Goal: Register for event/course

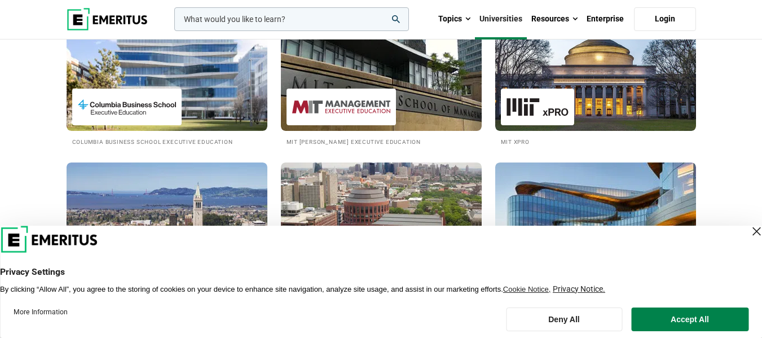
scroll to position [282, 0]
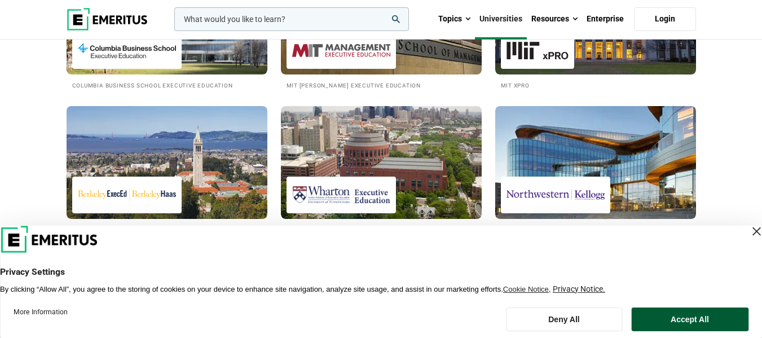
click at [716, 323] on button "Accept All" at bounding box center [689, 319] width 117 height 24
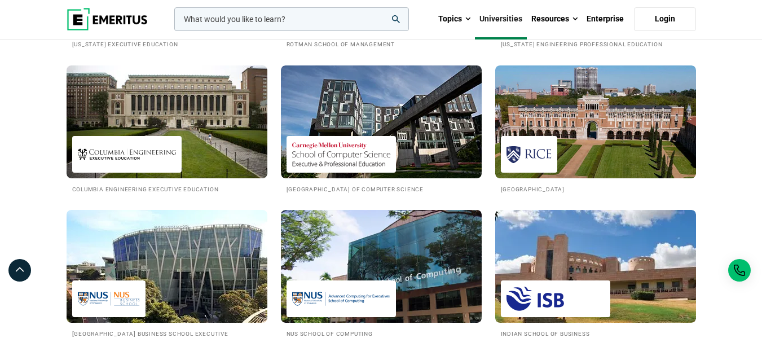
scroll to position [1128, 0]
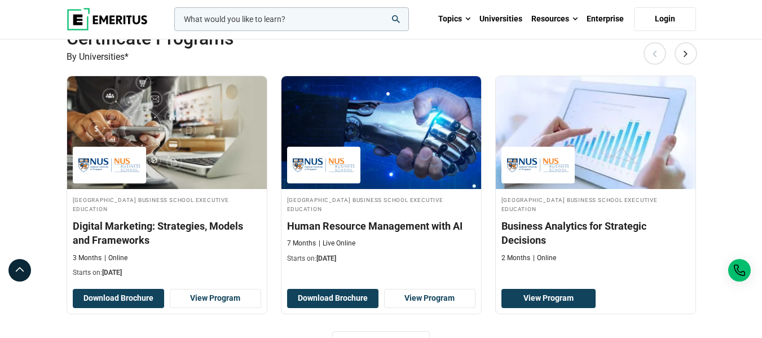
scroll to position [903, 0]
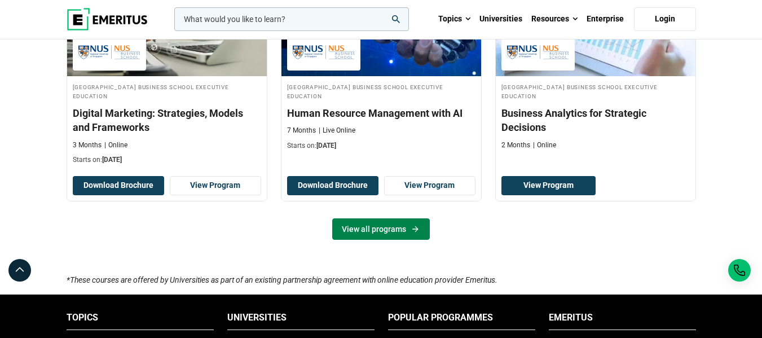
click at [375, 228] on link "View all programs" at bounding box center [381, 228] width 98 height 21
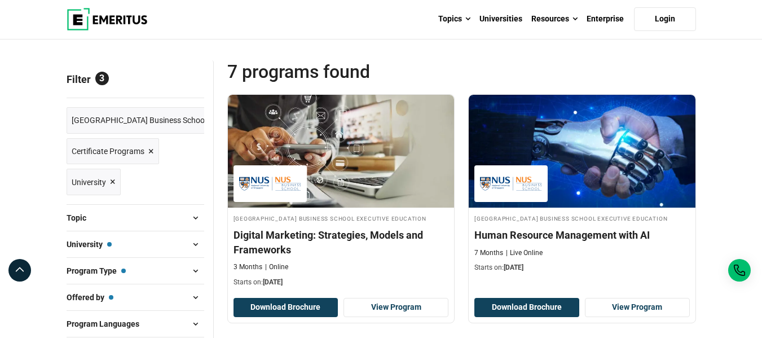
scroll to position [169, 0]
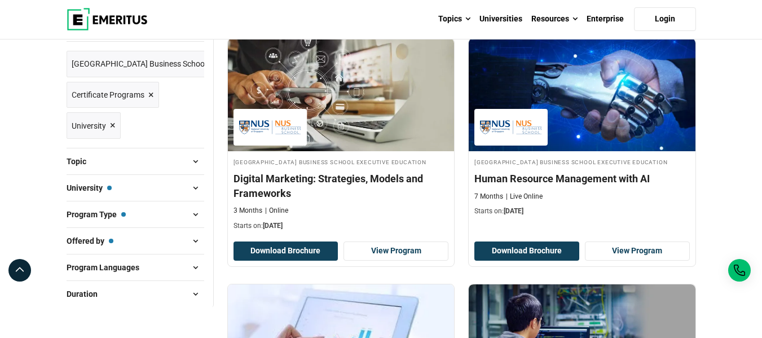
click at [88, 187] on span "University — National University of Singapore Business School Executive Educati…" at bounding box center [89, 188] width 45 height 12
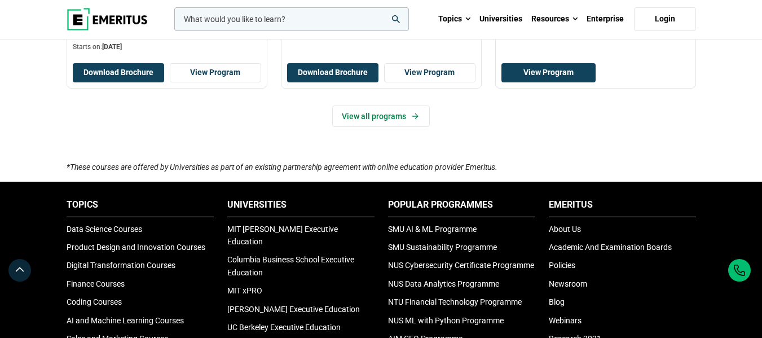
scroll to position [959, 0]
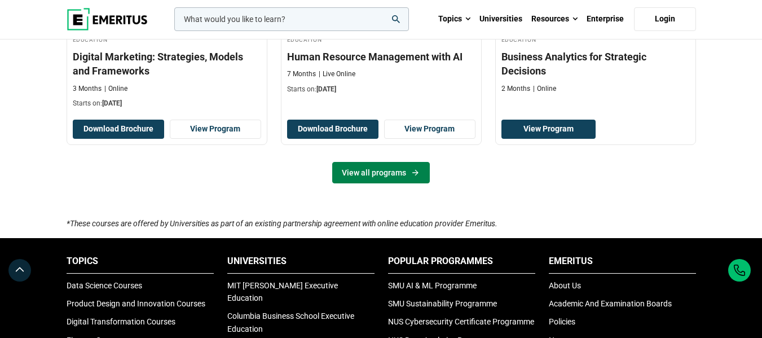
click at [389, 173] on link "View all programs" at bounding box center [381, 172] width 98 height 21
